Goal: Use online tool/utility: Use online tool/utility

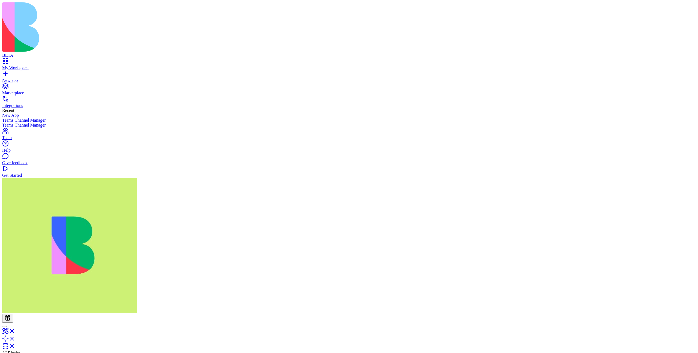
drag, startPoint x: 571, startPoint y: 166, endPoint x: 533, endPoint y: 166, distance: 37.9
